Goal: Communication & Community: Share content

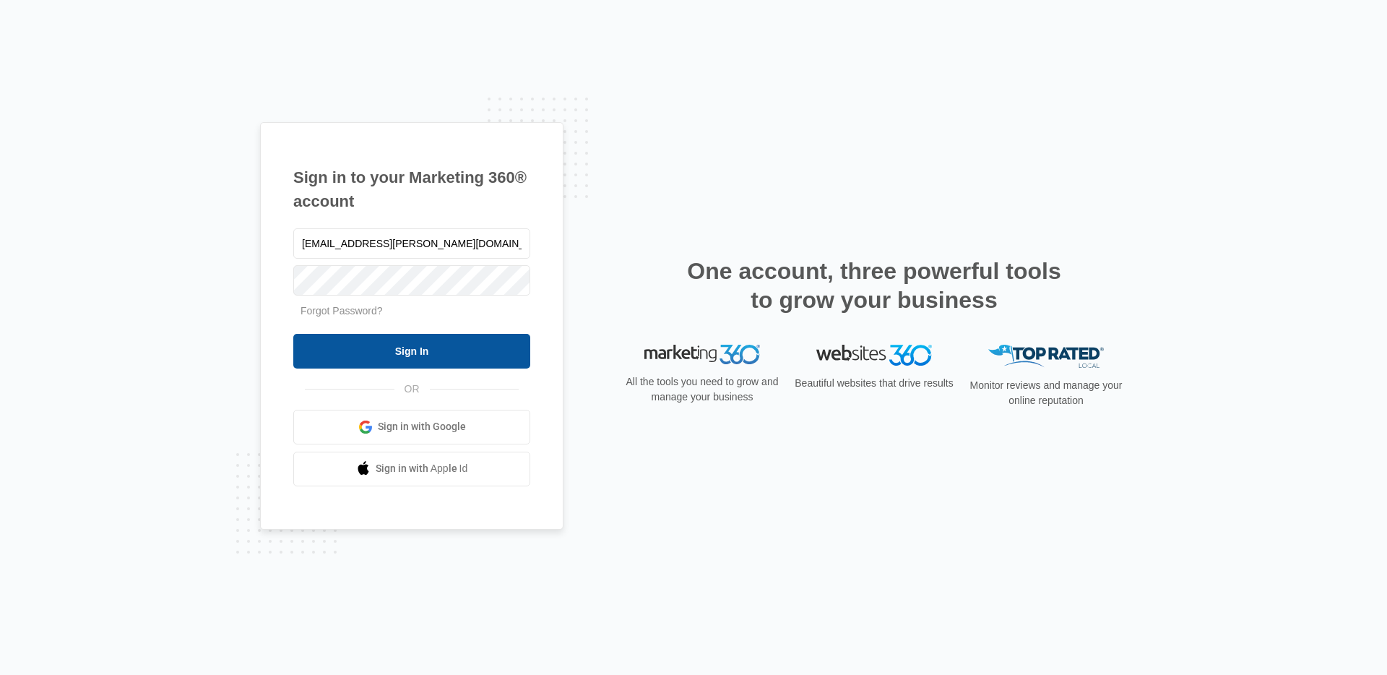
click at [456, 350] on input "Sign In" at bounding box center [411, 351] width 237 height 35
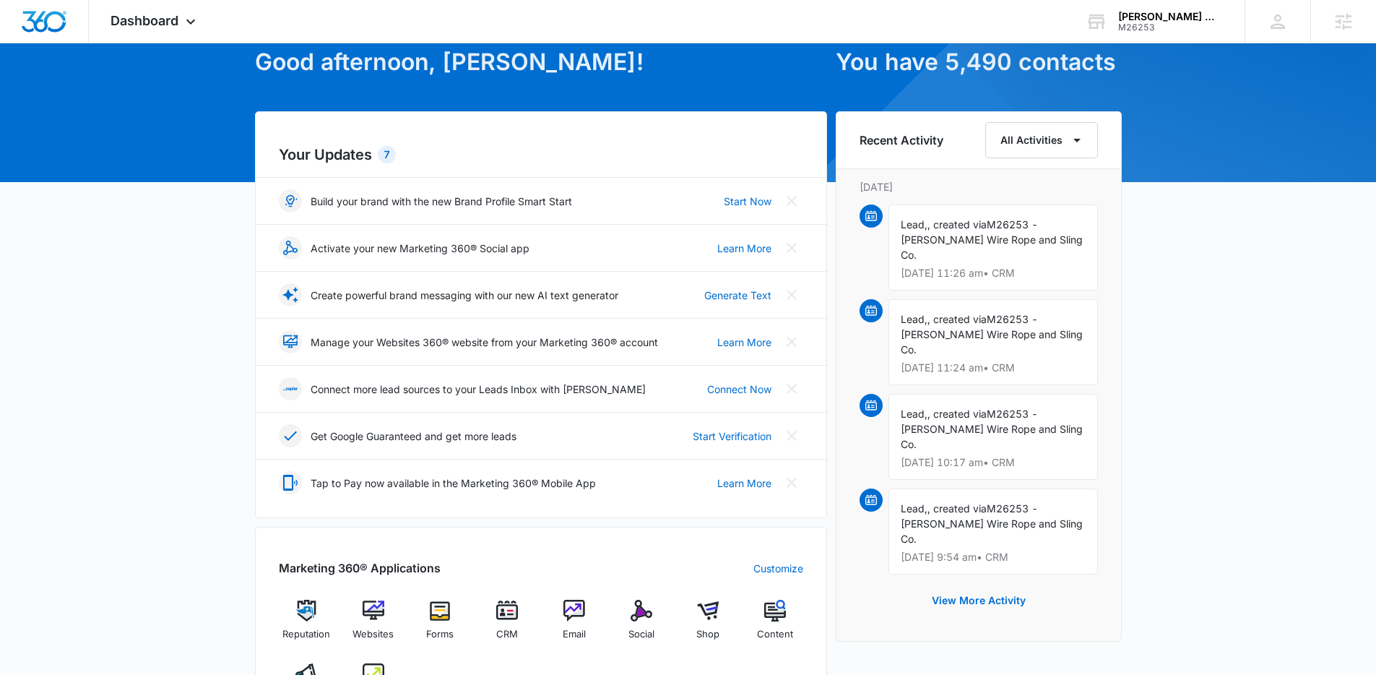
scroll to position [485, 0]
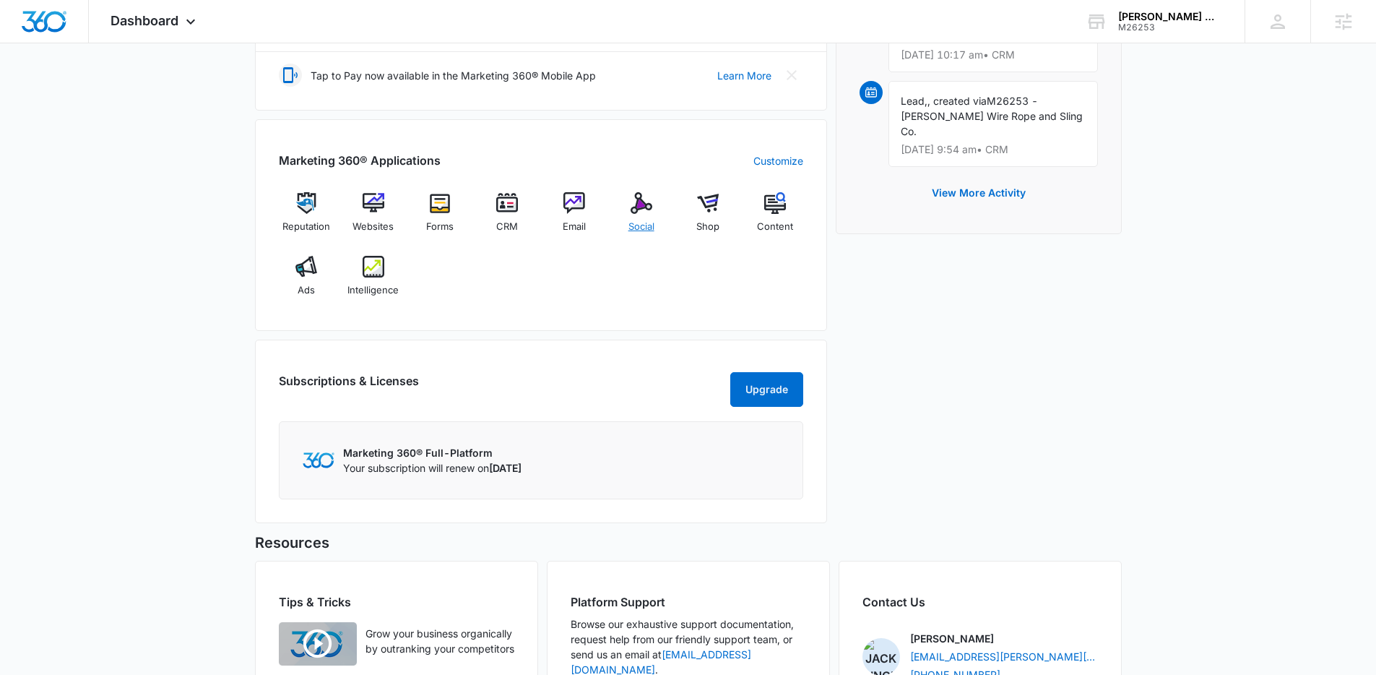
click at [641, 235] on div "Social" at bounding box center [641, 218] width 56 height 52
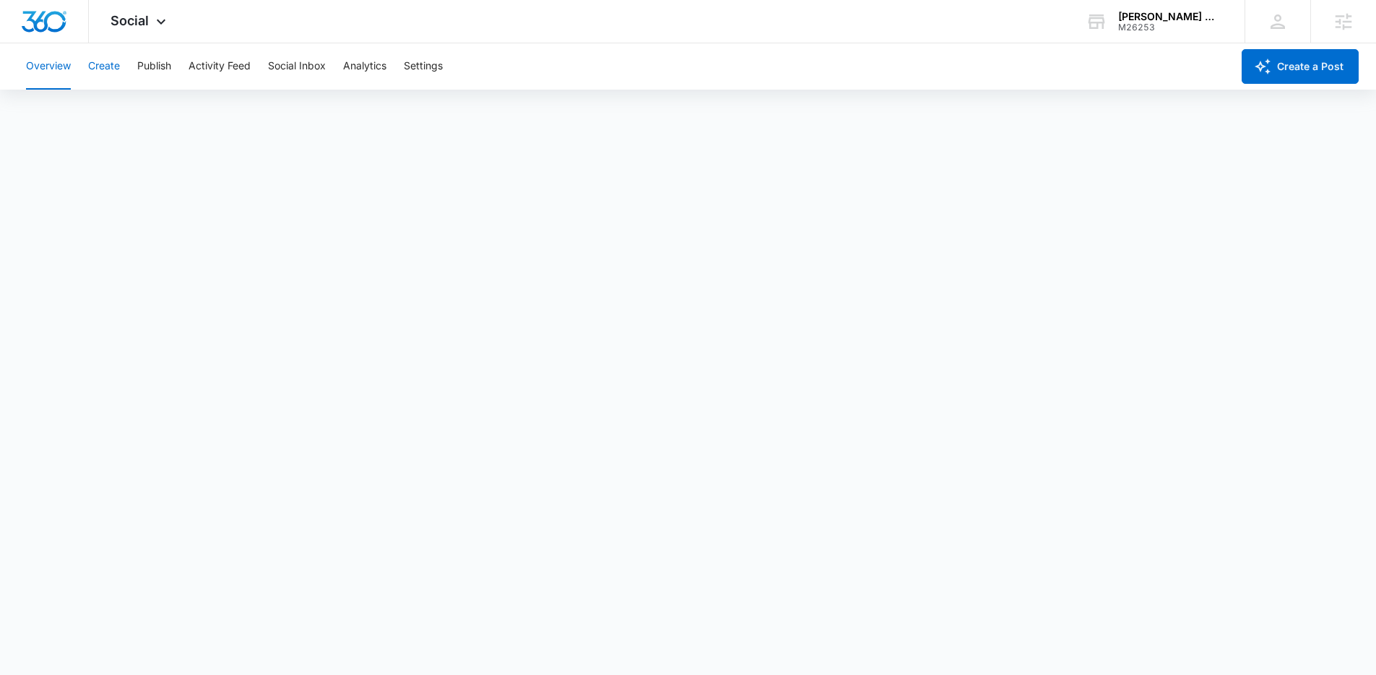
click at [112, 74] on button "Create" at bounding box center [104, 66] width 32 height 46
click at [77, 105] on button "Content Library" at bounding box center [63, 110] width 74 height 40
click at [144, 111] on button "Approvals" at bounding box center [141, 110] width 48 height 40
